Goal: Task Accomplishment & Management: Complete application form

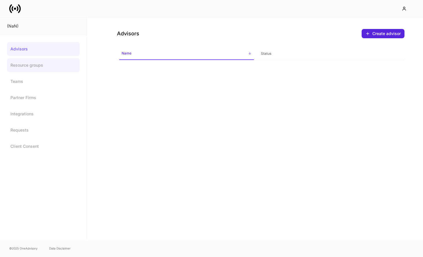
click at [36, 70] on link "Resource groups" at bounding box center [43, 65] width 73 height 14
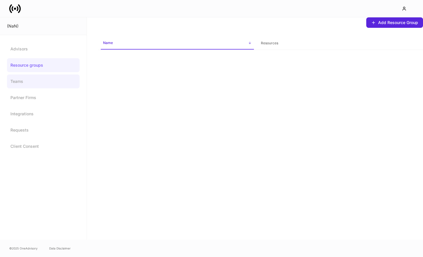
click at [34, 82] on link "Teams" at bounding box center [43, 81] width 73 height 14
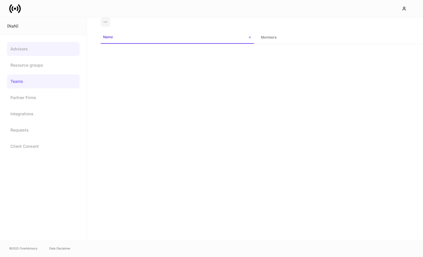
click at [42, 50] on link "Advisors" at bounding box center [43, 49] width 73 height 14
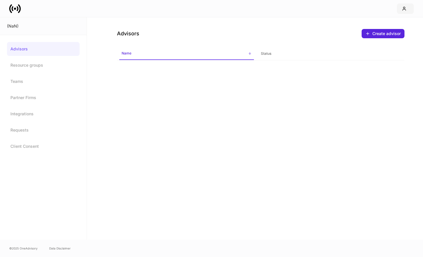
click at [402, 10] on icon "button" at bounding box center [403, 8] width 5 height 5
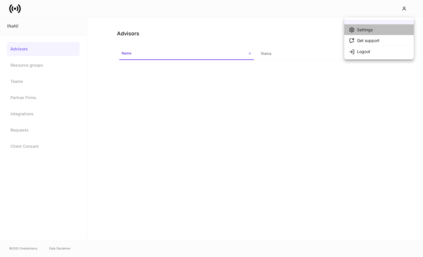
click at [348, 26] on li "Settings" at bounding box center [378, 29] width 69 height 11
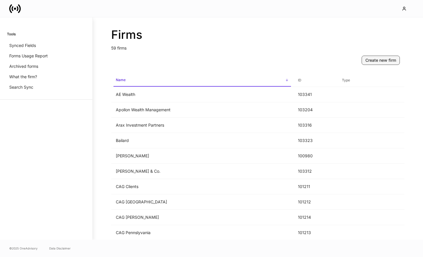
click at [389, 59] on div "Create new firm" at bounding box center [380, 60] width 31 height 6
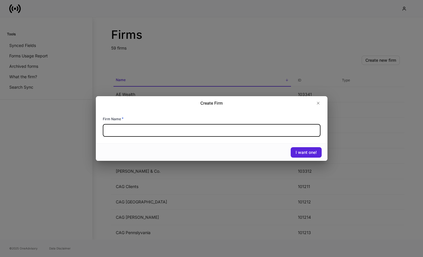
click at [186, 127] on input "text" at bounding box center [212, 130] width 218 height 13
type input "**********"
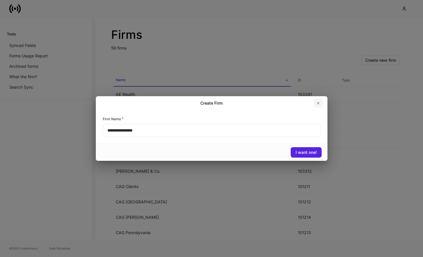
click at [318, 102] on icon "button" at bounding box center [318, 103] width 2 height 2
